Goal: Information Seeking & Learning: Learn about a topic

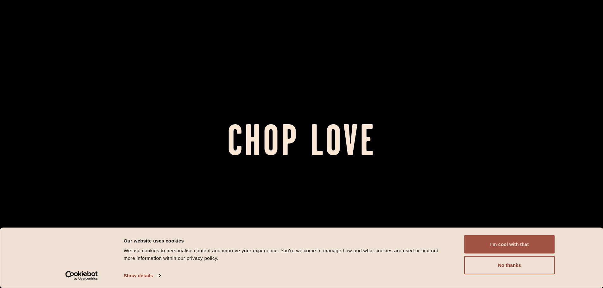
click at [533, 245] on button "I'm cool with that" at bounding box center [510, 245] width 91 height 18
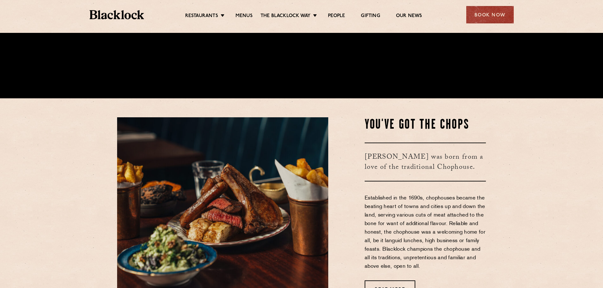
scroll to position [222, 0]
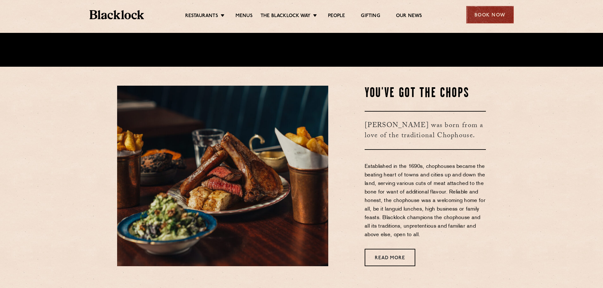
click at [501, 17] on div "Book Now" at bounding box center [490, 14] width 48 height 17
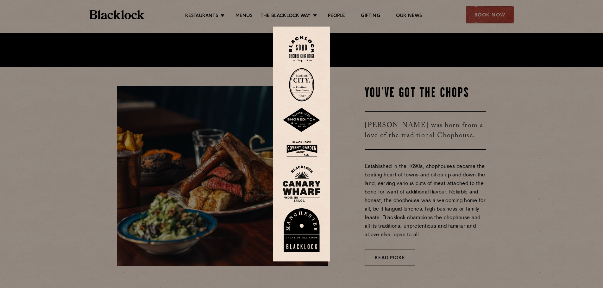
click at [310, 118] on img at bounding box center [302, 120] width 38 height 25
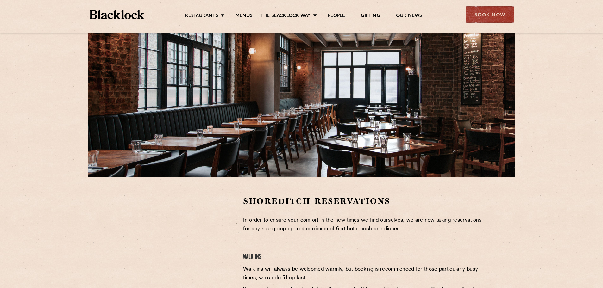
scroll to position [158, 0]
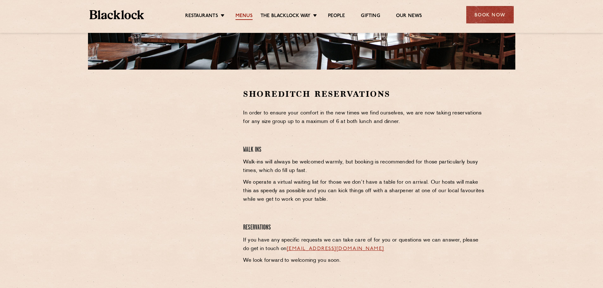
click at [249, 16] on link "Menus" at bounding box center [244, 16] width 17 height 7
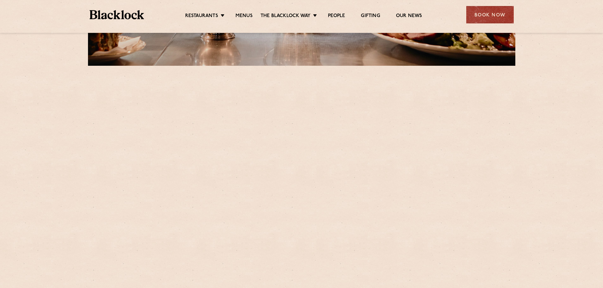
scroll to position [222, 0]
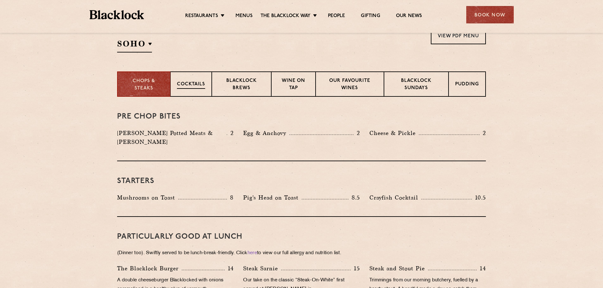
click at [195, 83] on p "Cocktails" at bounding box center [191, 85] width 28 height 8
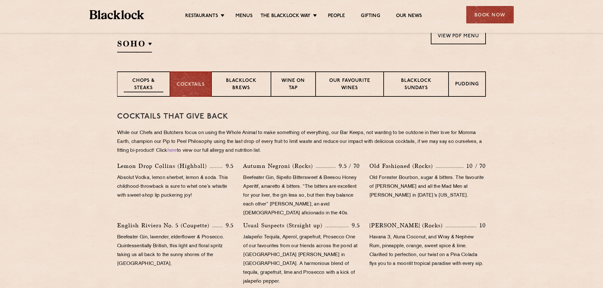
click at [148, 84] on p "Chops & Steaks" at bounding box center [144, 85] width 40 height 15
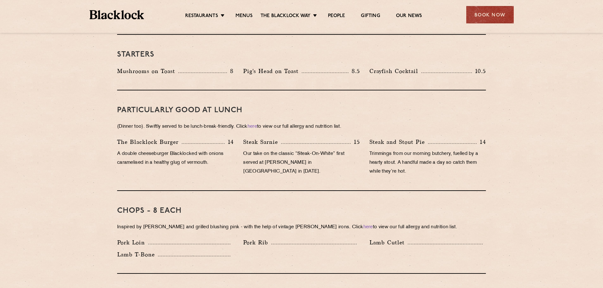
scroll to position [538, 0]
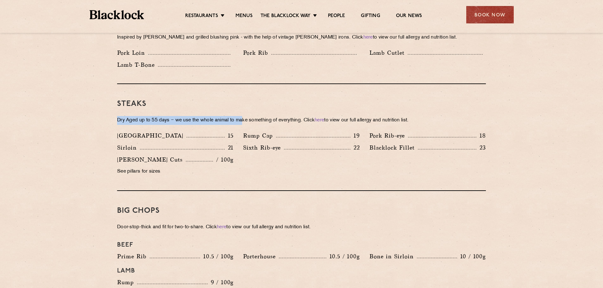
drag, startPoint x: 118, startPoint y: 111, endPoint x: 246, endPoint y: 113, distance: 127.9
click at [246, 116] on p "Dry Aged up to 55 days − we use the whole animal to make something of everythin…" at bounding box center [301, 120] width 369 height 9
click at [282, 117] on div "Steaks Dry Aged up to 55 days − we use the whole animal to make something of ev…" at bounding box center [301, 137] width 369 height 107
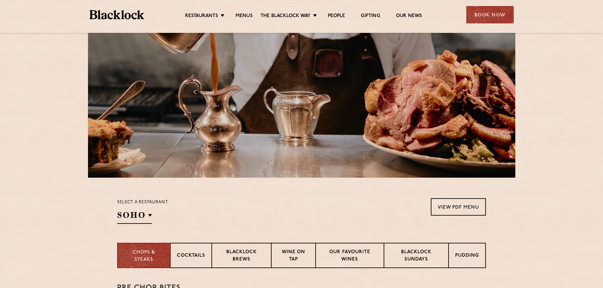
scroll to position [0, 0]
